Goal: Find contact information: Find contact information

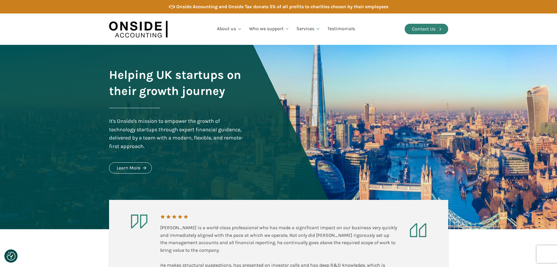
click at [432, 28] on div "Contact Us" at bounding box center [423, 29] width 23 height 8
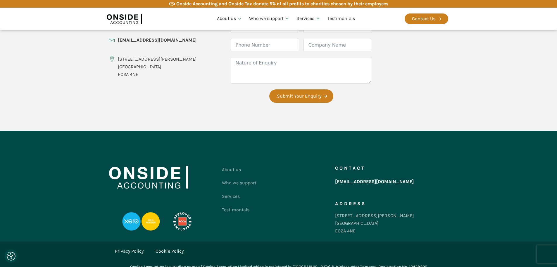
scroll to position [261, 0]
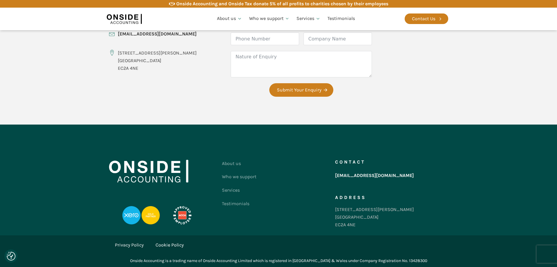
click at [413, 259] on div "Onside Accounting is a trading name of Onside Accounting Limited which is regis…" at bounding box center [278, 260] width 297 height 6
copy div "13428300"
click at [125, 241] on link "Privacy Policy" at bounding box center [129, 245] width 29 height 8
